Goal: Information Seeking & Learning: Learn about a topic

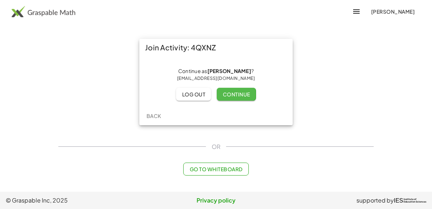
click at [230, 89] on button "Continue" at bounding box center [236, 94] width 39 height 13
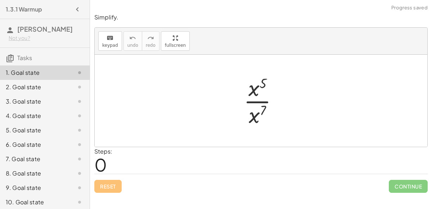
click at [254, 89] on div at bounding box center [263, 100] width 47 height 55
click at [258, 101] on div at bounding box center [263, 100] width 47 height 55
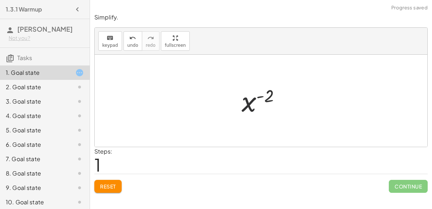
click at [250, 100] on div at bounding box center [264, 101] width 52 height 36
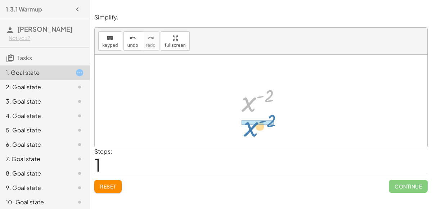
drag, startPoint x: 250, startPoint y: 100, endPoint x: 252, endPoint y: 125, distance: 24.9
click at [252, 125] on div "· x 5 · x 7 x ( + 5 − 7 ) x ( - 2 ) x ( ) - 2" at bounding box center [261, 101] width 332 height 92
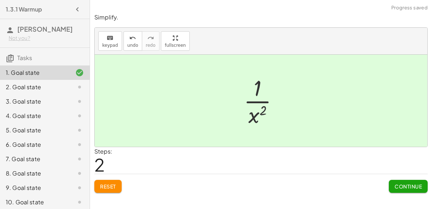
click at [407, 187] on span "Continue" at bounding box center [407, 186] width 27 height 6
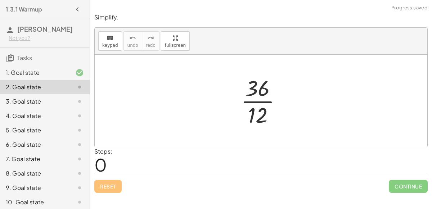
click at [251, 103] on div at bounding box center [264, 100] width 54 height 55
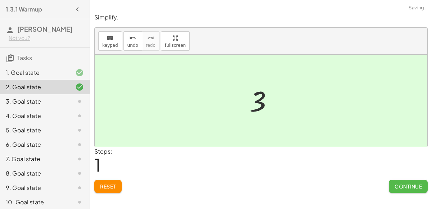
click at [409, 185] on span "Continue" at bounding box center [407, 186] width 27 height 6
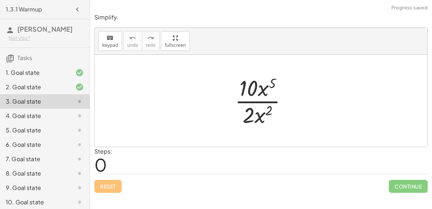
click at [249, 112] on div at bounding box center [263, 100] width 65 height 55
drag, startPoint x: 249, startPoint y: 112, endPoint x: 250, endPoint y: 94, distance: 17.3
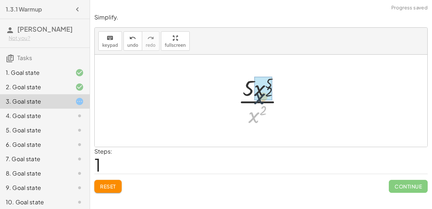
drag, startPoint x: 253, startPoint y: 115, endPoint x: 261, endPoint y: 88, distance: 28.3
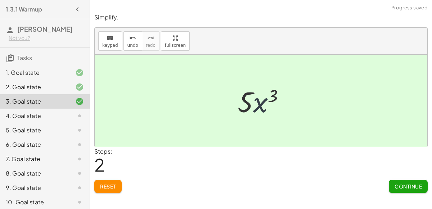
click at [264, 103] on div at bounding box center [264, 100] width 60 height 37
click at [407, 188] on span "Continue" at bounding box center [407, 186] width 27 height 6
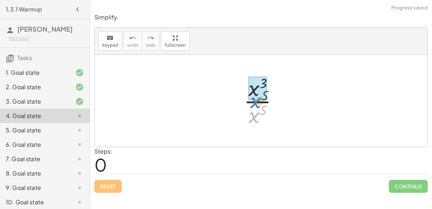
drag, startPoint x: 258, startPoint y: 117, endPoint x: 260, endPoint y: 100, distance: 16.6
click at [260, 100] on div at bounding box center [263, 100] width 47 height 55
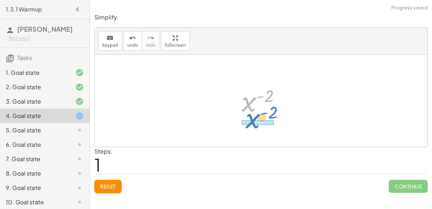
drag, startPoint x: 248, startPoint y: 101, endPoint x: 251, endPoint y: 117, distance: 16.9
click at [251, 117] on div at bounding box center [264, 101] width 52 height 36
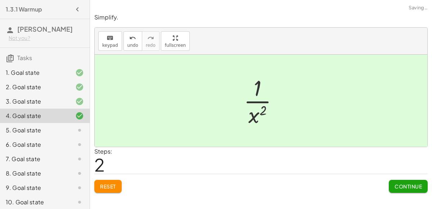
click at [400, 181] on button "Continue" at bounding box center [408, 186] width 39 height 13
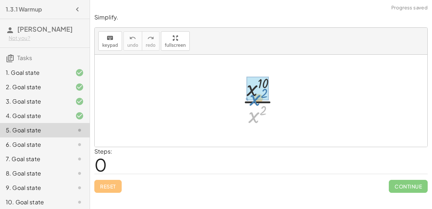
drag, startPoint x: 255, startPoint y: 119, endPoint x: 256, endPoint y: 102, distance: 17.7
click at [256, 102] on div at bounding box center [263, 100] width 51 height 55
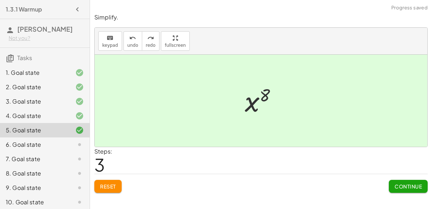
click at [416, 187] on span "Continue" at bounding box center [407, 186] width 27 height 6
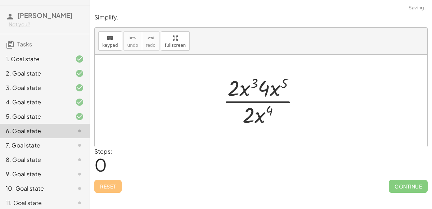
scroll to position [15, 0]
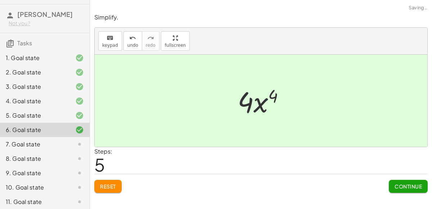
click at [408, 183] on span "Continue" at bounding box center [407, 186] width 27 height 6
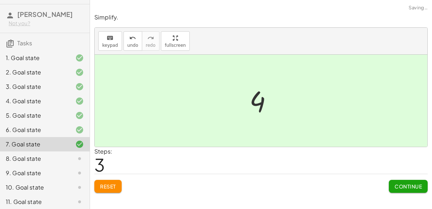
click at [412, 186] on span "Continue" at bounding box center [407, 186] width 27 height 6
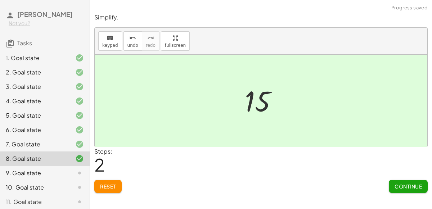
click at [405, 189] on button "Continue" at bounding box center [408, 186] width 39 height 13
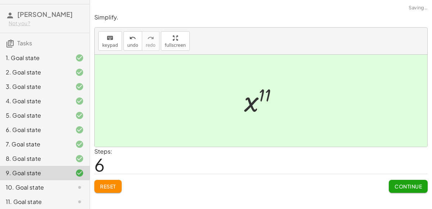
click at [413, 191] on button "Continue" at bounding box center [408, 186] width 39 height 13
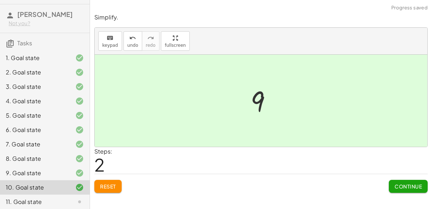
click at [412, 190] on button "Continue" at bounding box center [408, 186] width 39 height 13
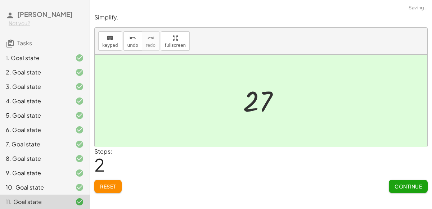
click at [412, 187] on span "Continue" at bounding box center [407, 186] width 27 height 6
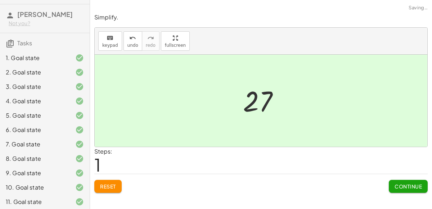
click at [402, 186] on span "Continue" at bounding box center [407, 186] width 27 height 6
click at [412, 182] on button "Continue" at bounding box center [408, 186] width 39 height 13
click at [413, 183] on span "Continue" at bounding box center [407, 186] width 27 height 6
click at [414, 187] on span "Continue" at bounding box center [407, 186] width 27 height 6
click at [406, 186] on span "Continue" at bounding box center [407, 186] width 27 height 6
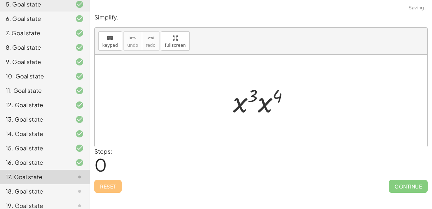
scroll to position [161, 0]
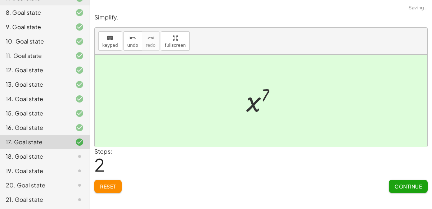
click at [416, 186] on span "Continue" at bounding box center [407, 186] width 27 height 6
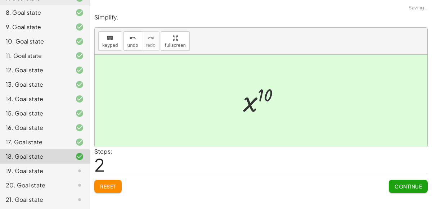
click at [405, 186] on span "Continue" at bounding box center [407, 186] width 27 height 6
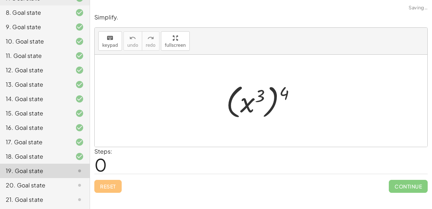
click at [17, 155] on div "18. Goal state" at bounding box center [35, 156] width 58 height 9
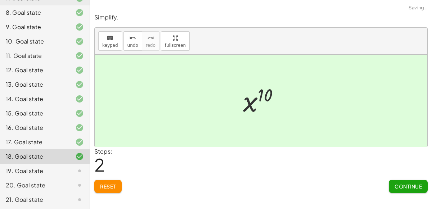
click at [18, 169] on div "19. Goal state" at bounding box center [35, 171] width 58 height 9
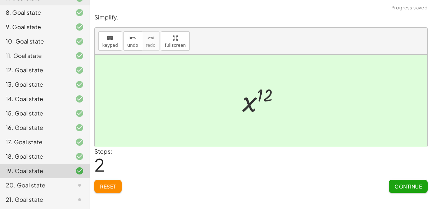
click at [405, 185] on span "Continue" at bounding box center [407, 186] width 27 height 6
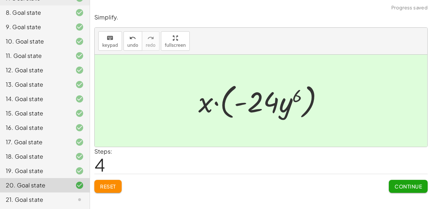
click at [411, 186] on span "Continue" at bounding box center [407, 186] width 27 height 6
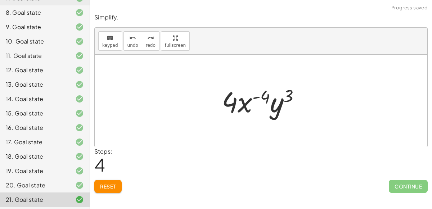
click at [106, 191] on button "Reset" at bounding box center [107, 186] width 27 height 13
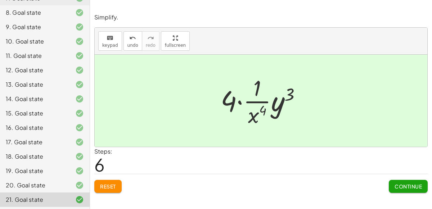
click at [409, 197] on div "Simplify. keyboard keypad undo undo redo redo fullscreen · x 5 · x 7 x ( + 5 − …" at bounding box center [261, 104] width 342 height 209
click at [411, 187] on span "Continue" at bounding box center [407, 186] width 27 height 6
